Goal: Find specific page/section: Find specific page/section

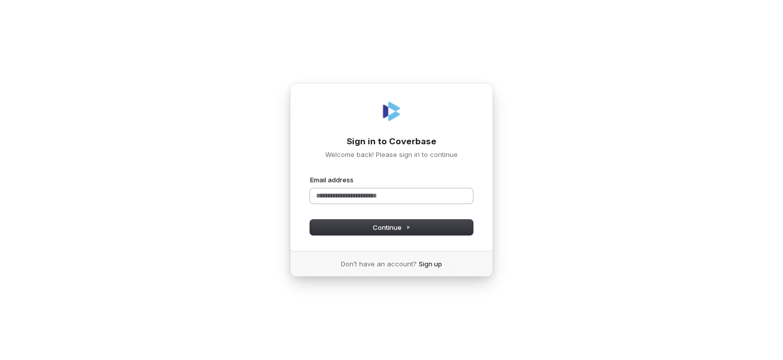
click at [381, 199] on input "Email address" at bounding box center [391, 195] width 163 height 15
click at [342, 228] on button "Continue" at bounding box center [391, 227] width 163 height 15
type input "**********"
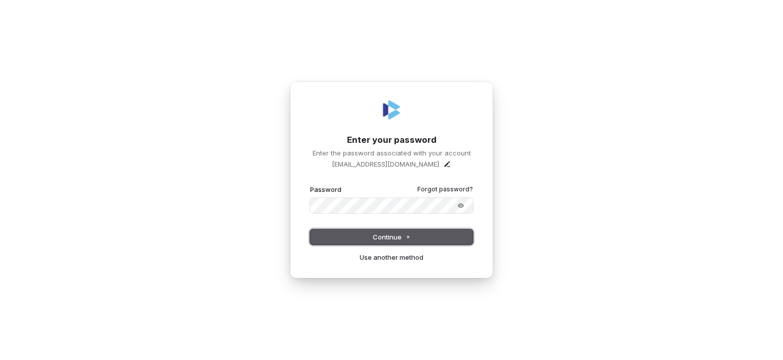
click at [382, 235] on span "Continue" at bounding box center [392, 236] width 38 height 9
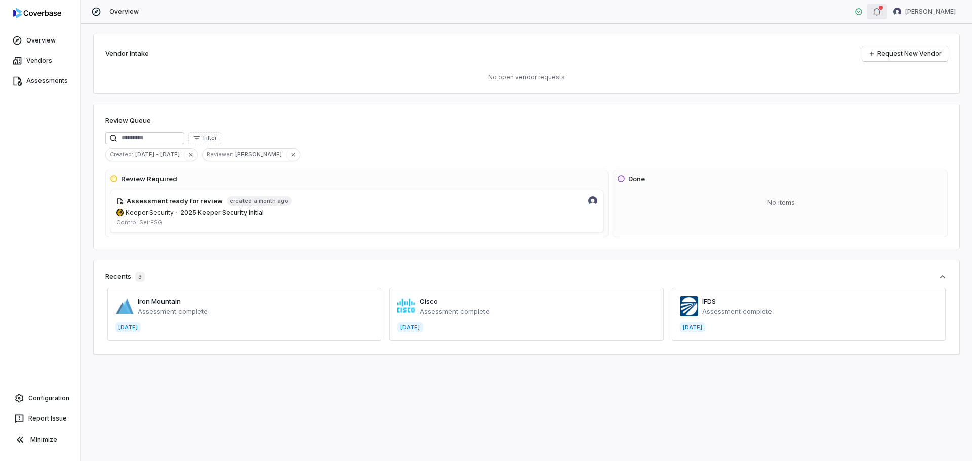
click at [783, 11] on icon "button" at bounding box center [877, 12] width 8 height 8
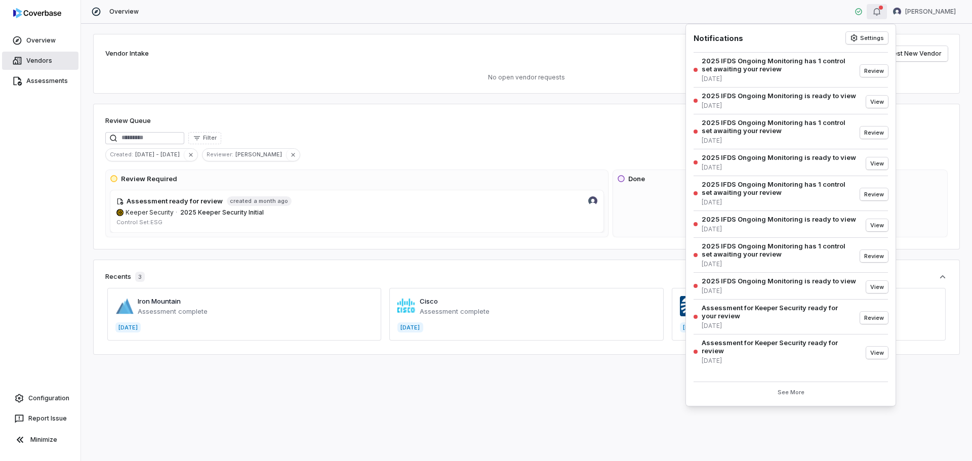
click at [32, 59] on link "Vendors" at bounding box center [40, 61] width 76 height 18
